Goal: Task Accomplishment & Management: Manage account settings

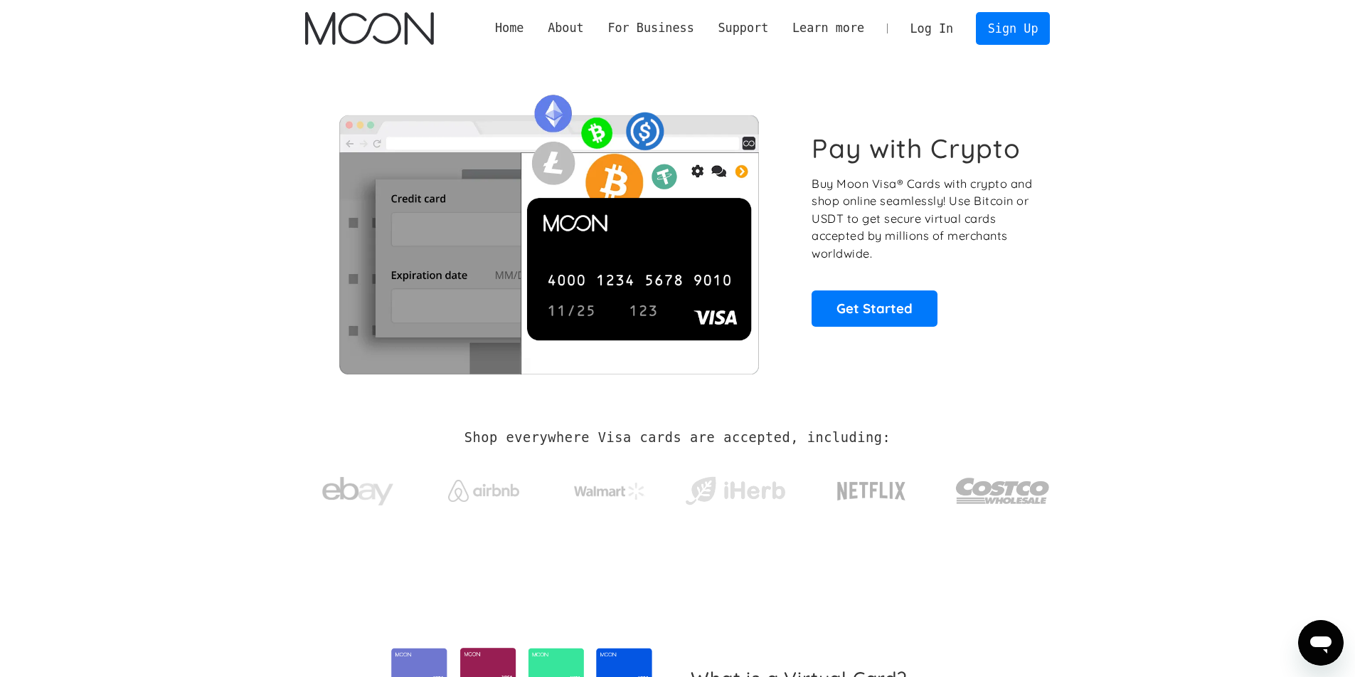
click at [930, 27] on link "Log In" at bounding box center [932, 28] width 67 height 31
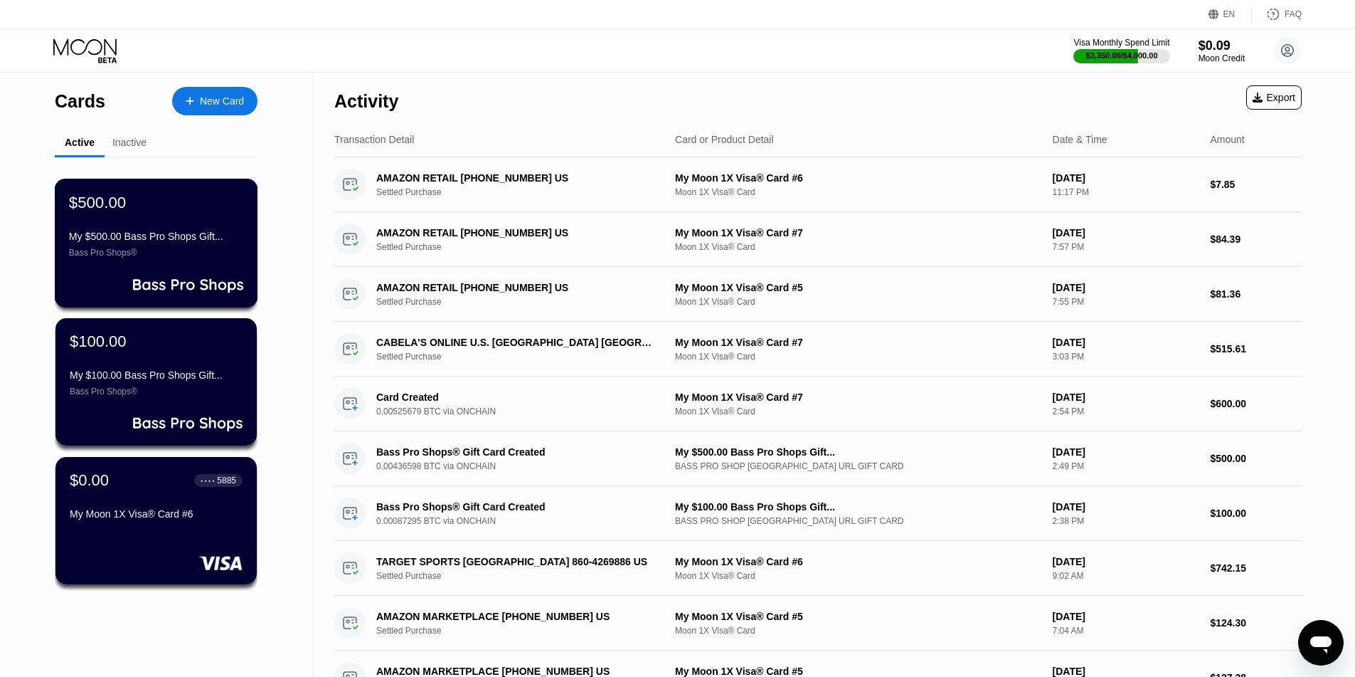
click at [141, 251] on div "My $500.00 Bass Pro Shops Gift... Bass Pro Shops®" at bounding box center [156, 244] width 174 height 27
click at [117, 137] on div "Inactive" at bounding box center [129, 142] width 34 height 11
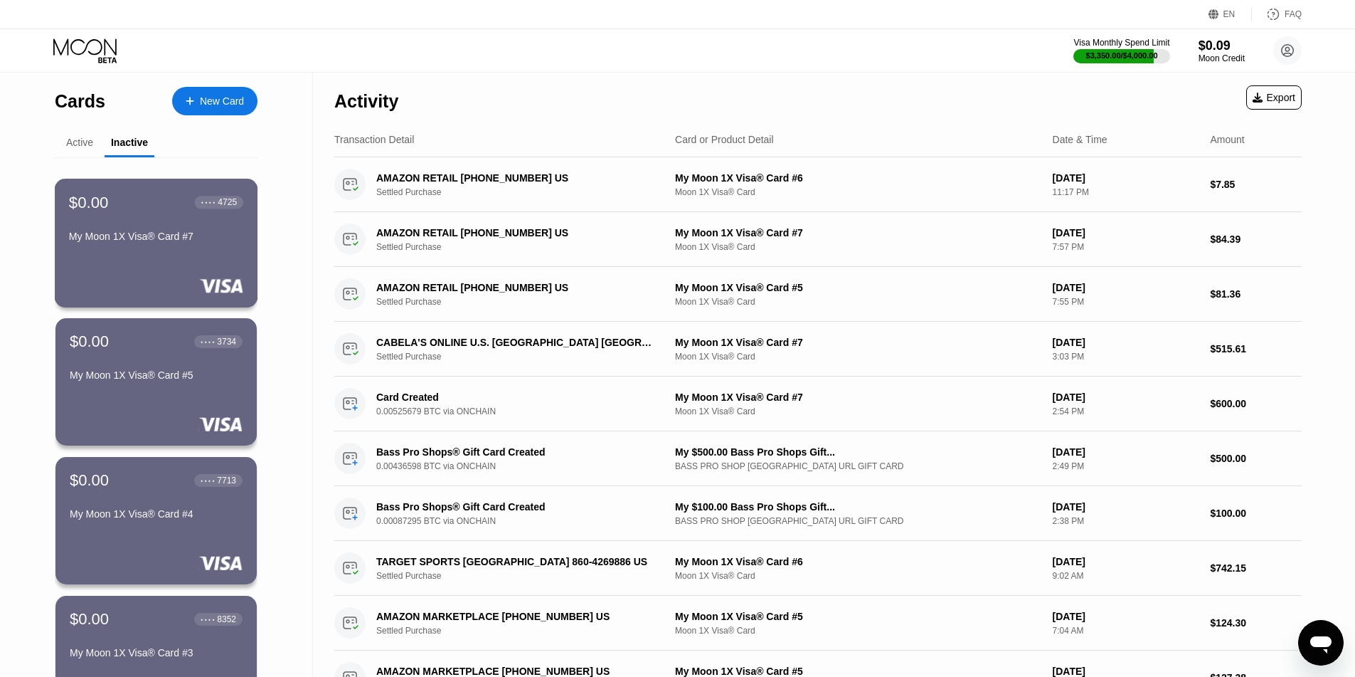
click at [179, 262] on div "$0.00 ● ● ● ● 4725 My Moon 1X Visa® Card #7" at bounding box center [156, 243] width 203 height 129
click at [742, 84] on div "Activity Export" at bounding box center [818, 98] width 968 height 50
click at [82, 145] on div "Active" at bounding box center [79, 142] width 27 height 11
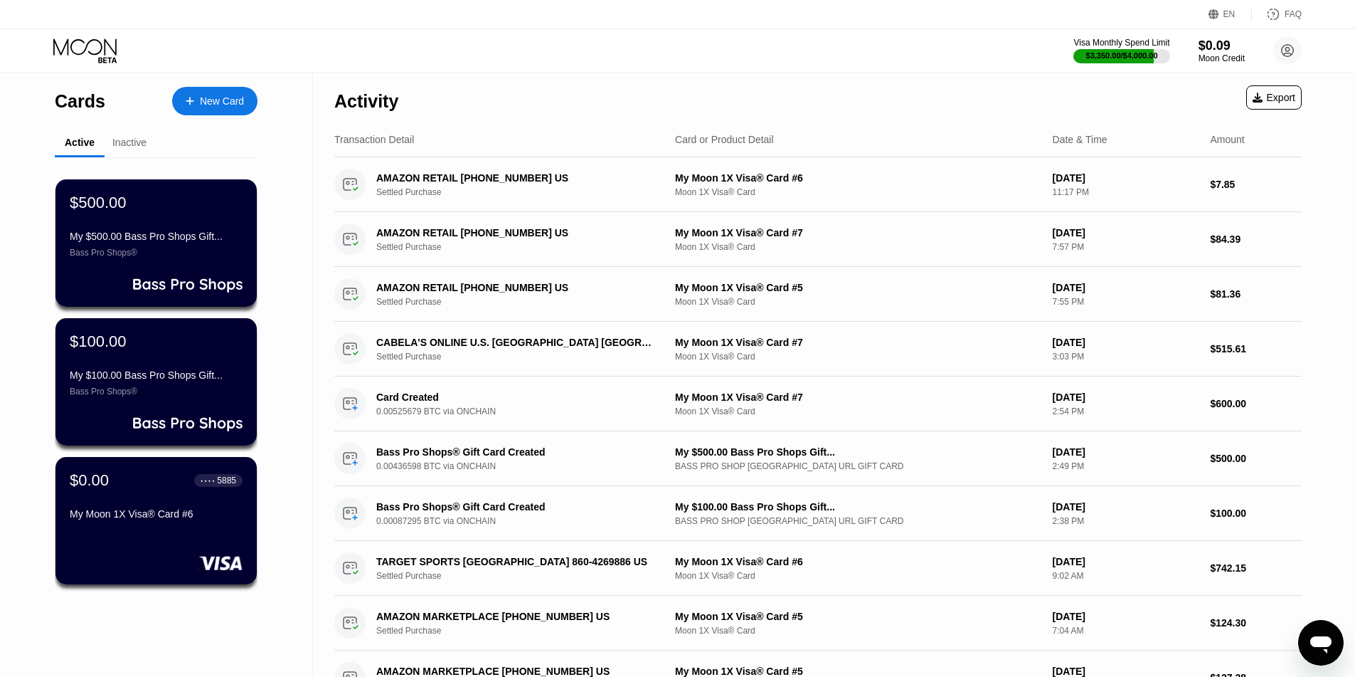
click at [667, 85] on div "Activity Export" at bounding box center [818, 98] width 968 height 50
